Goal: Task Accomplishment & Management: Use online tool/utility

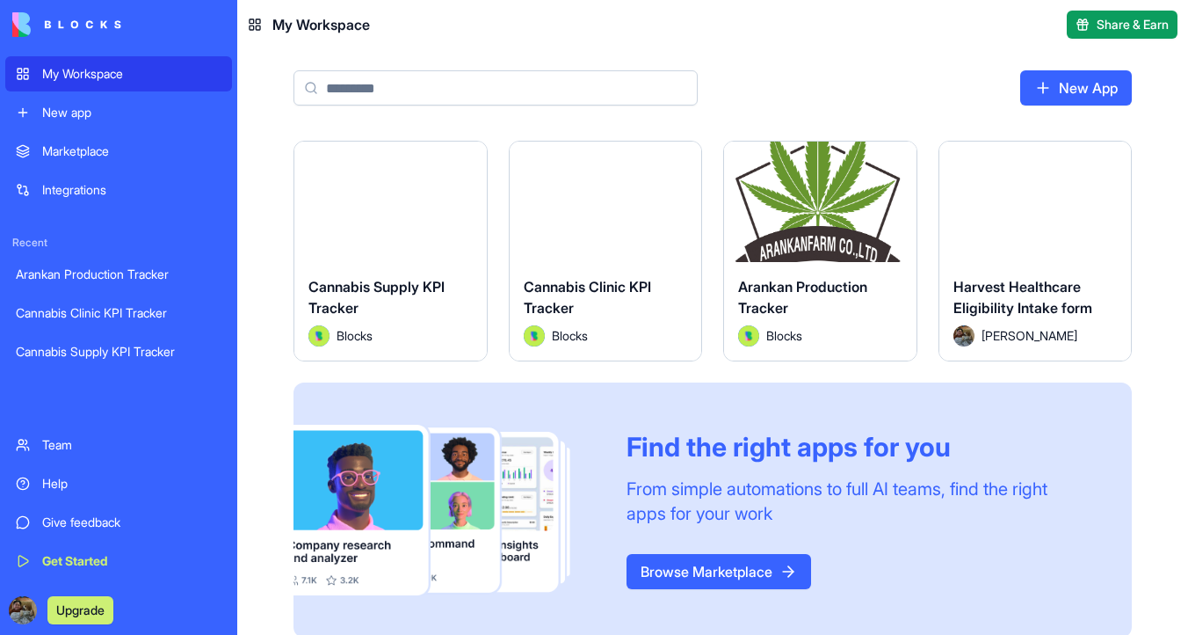
click at [396, 215] on button "Launch" at bounding box center [390, 201] width 132 height 35
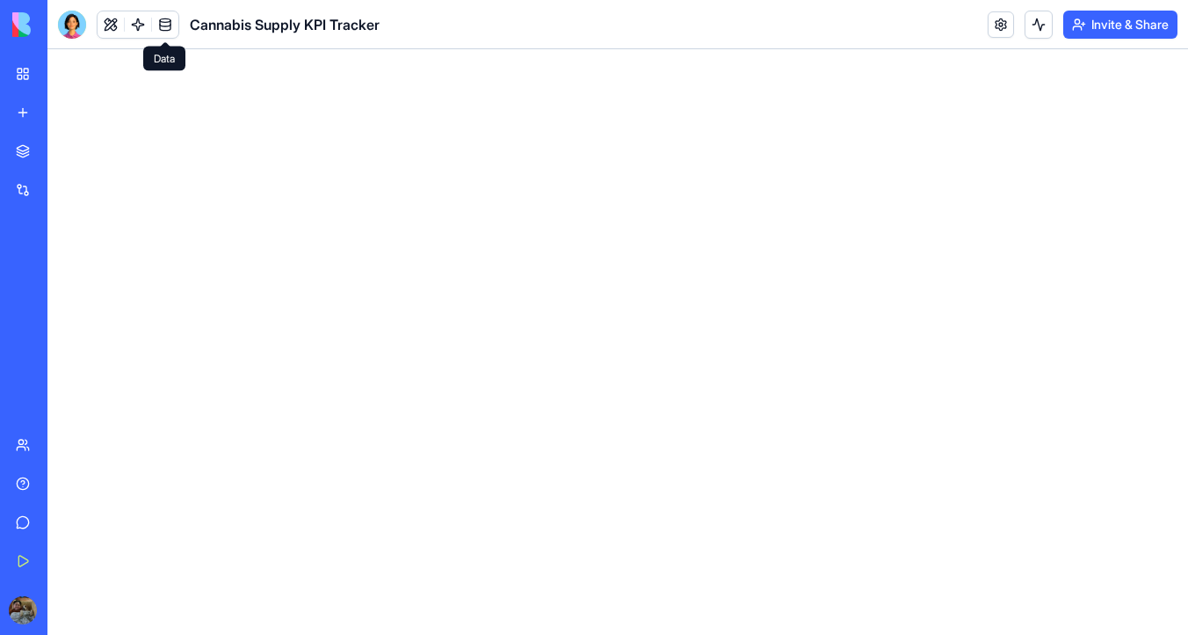
click at [167, 32] on link at bounding box center [165, 24] width 26 height 26
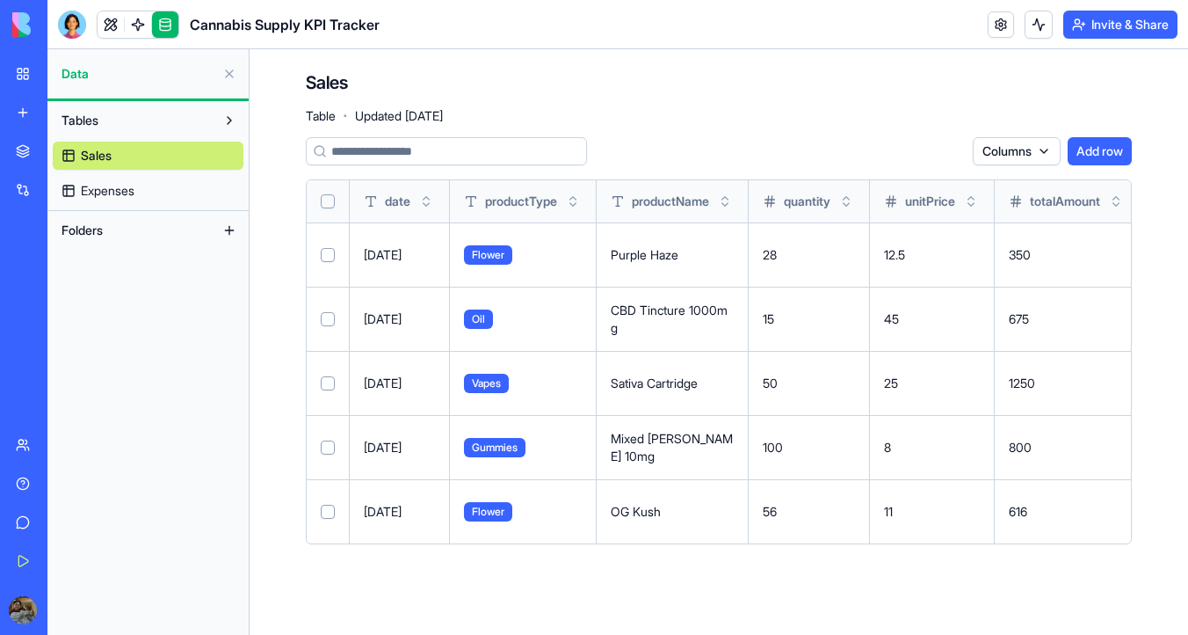
click at [330, 203] on button "Select all" at bounding box center [328, 201] width 14 height 14
click at [147, 190] on link "Expenses" at bounding box center [148, 191] width 191 height 28
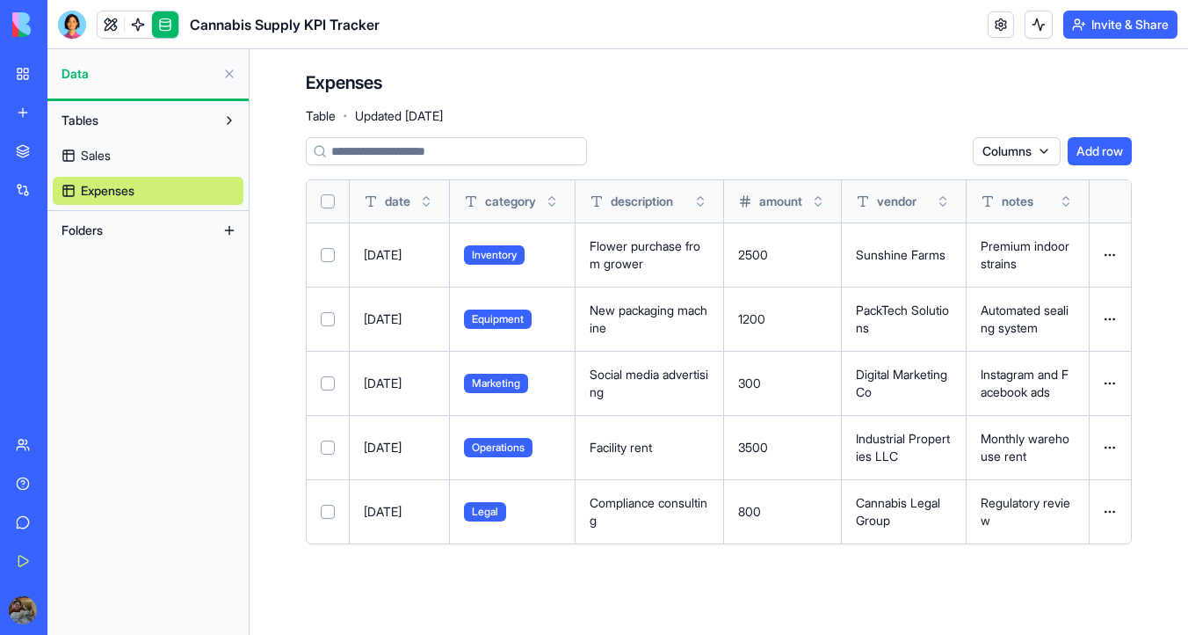
click at [329, 202] on button "Select all" at bounding box center [328, 201] width 14 height 14
click at [179, 149] on link "Sales" at bounding box center [148, 156] width 191 height 28
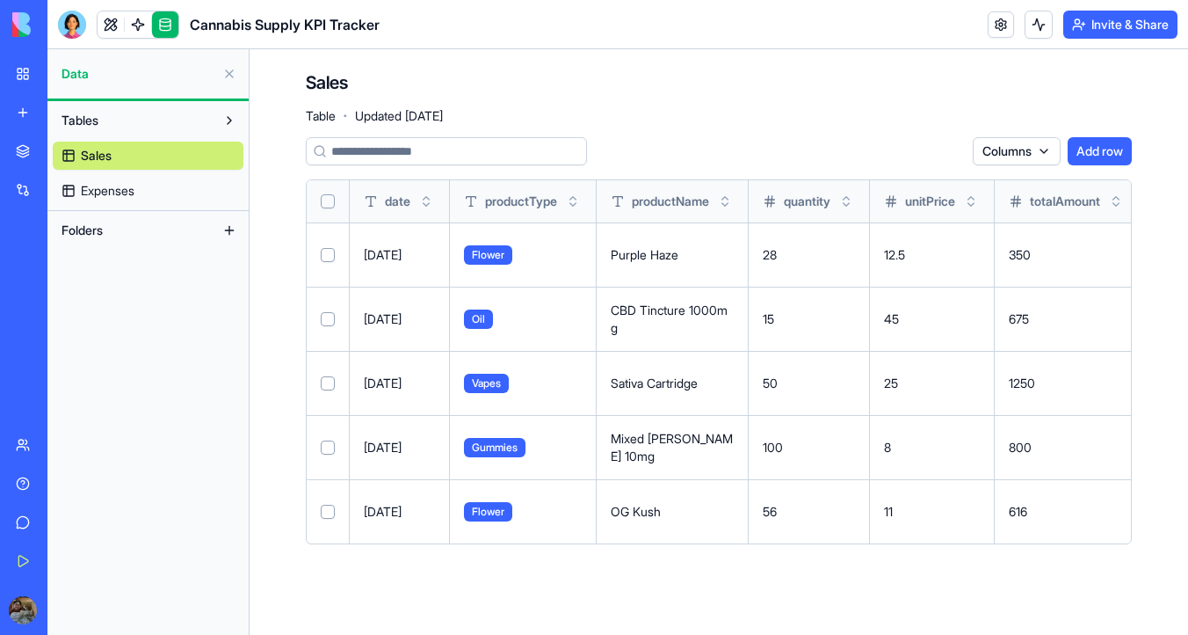
click at [332, 202] on button "Select all" at bounding box center [328, 201] width 14 height 14
